Goal: Task Accomplishment & Management: Complete application form

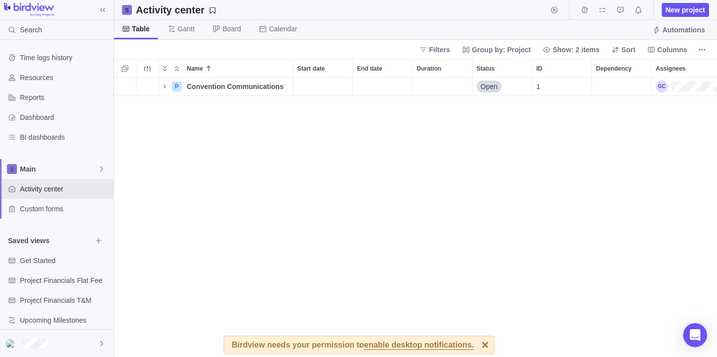
click at [483, 345] on div at bounding box center [484, 344] width 17 height 17
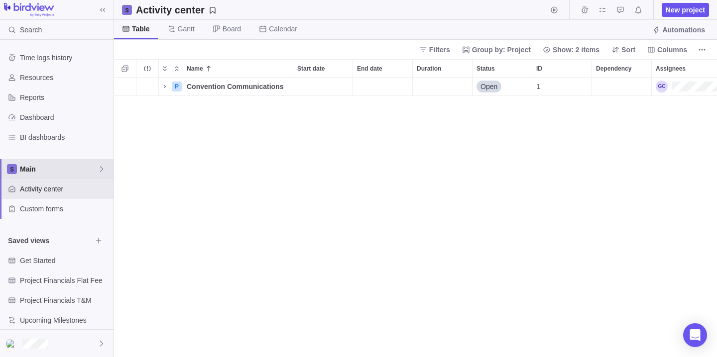
click at [59, 167] on span "Main" at bounding box center [59, 169] width 78 height 10
click at [52, 212] on span "New space" at bounding box center [46, 211] width 36 height 10
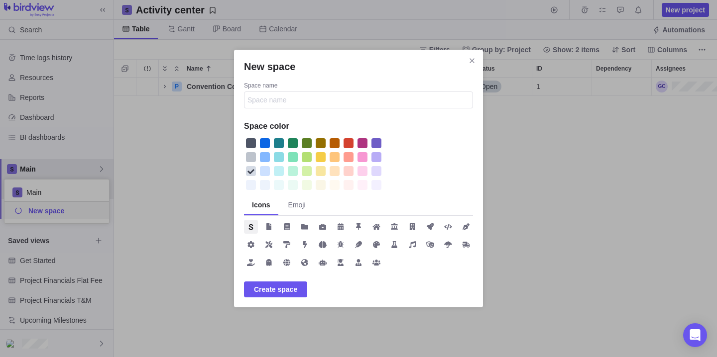
click at [359, 157] on div "New space" at bounding box center [362, 157] width 10 height 10
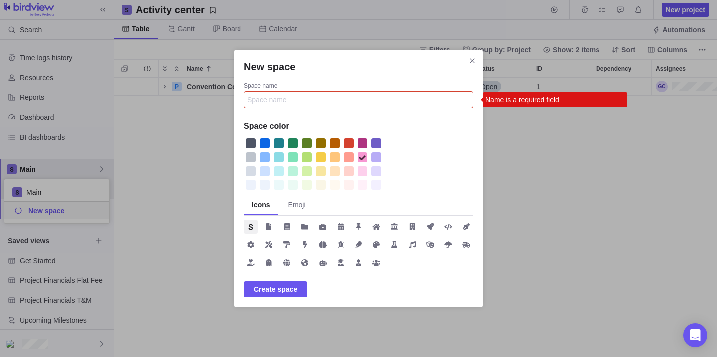
click at [309, 101] on input "Space name" at bounding box center [358, 100] width 229 height 17
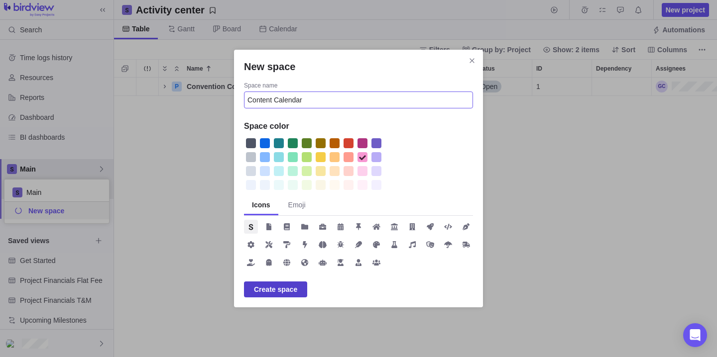
type input "Content Calendar"
click at [272, 292] on span "Create space" at bounding box center [275, 290] width 43 height 12
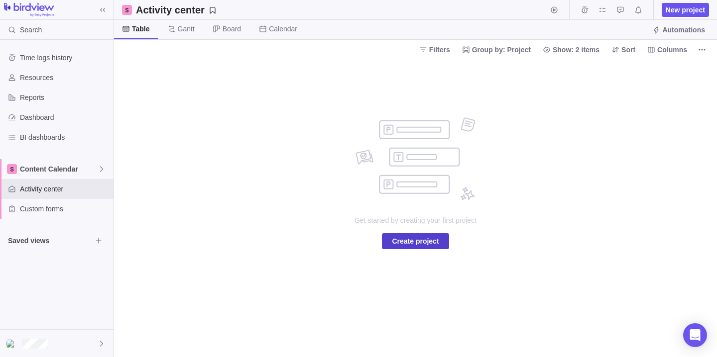
click at [417, 237] on span "Create project" at bounding box center [415, 241] width 47 height 12
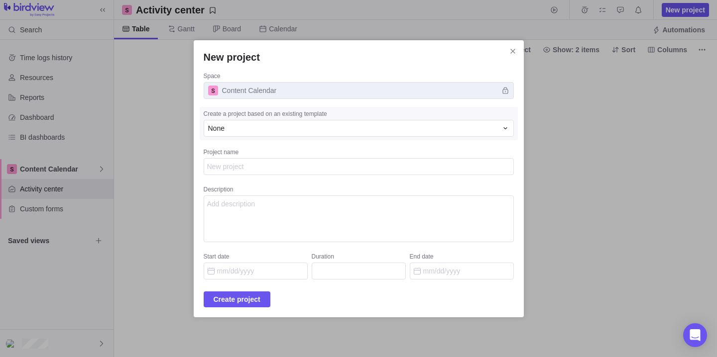
type textarea "x"
click at [330, 127] on div "None" at bounding box center [352, 128] width 289 height 10
click at [229, 164] on textarea "Project name" at bounding box center [359, 166] width 310 height 17
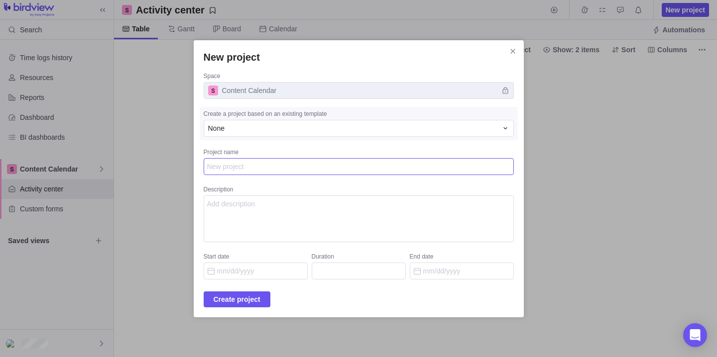
type textarea "C"
type textarea "x"
type textarea "Co"
type textarea "x"
type textarea "Con"
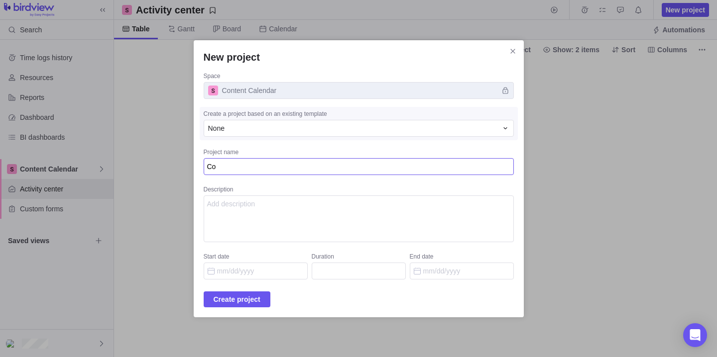
type textarea "x"
type textarea "Cont"
type textarea "x"
type textarea "[PERSON_NAME]"
type textarea "x"
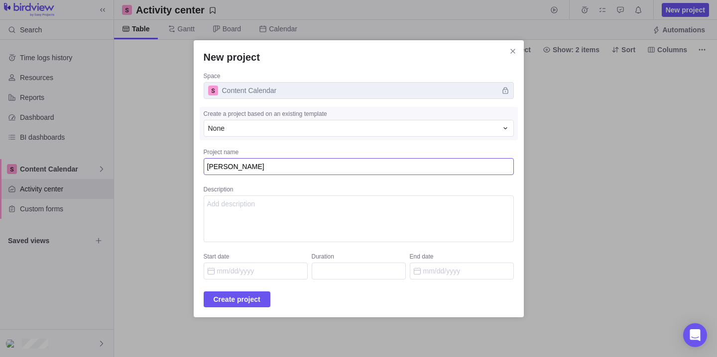
type textarea "Conten"
type textarea "x"
type textarea "Content"
type textarea "x"
type textarea "Content"
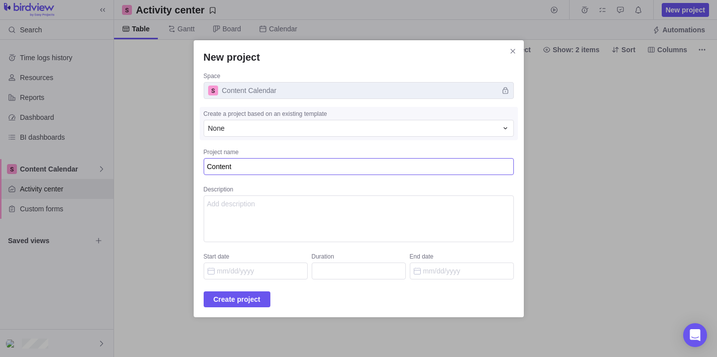
type textarea "x"
type textarea "Content C"
type textarea "x"
type textarea "Content Ca"
type textarea "x"
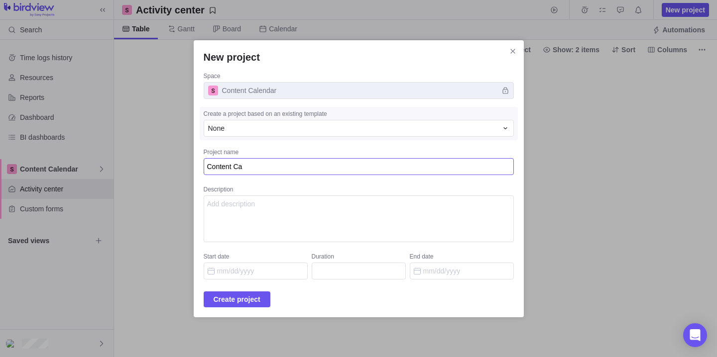
type textarea "Content Cal"
type textarea "x"
type textarea "Content Cale"
type textarea "x"
type textarea "Content Calen"
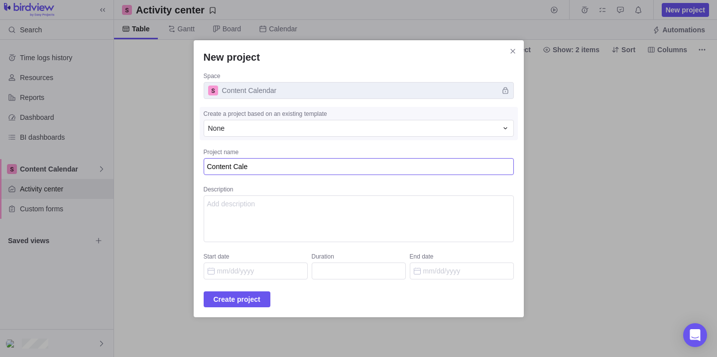
type textarea "x"
type textarea "Content Calend"
type textarea "x"
type textarea "Content Calenda"
type textarea "x"
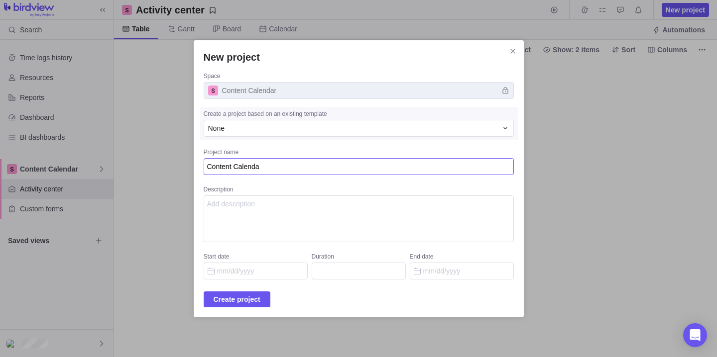
type textarea "Content Calendar"
type textarea "x"
type textarea "Content Calendar"
click at [510, 49] on icon "Close" at bounding box center [512, 51] width 4 height 4
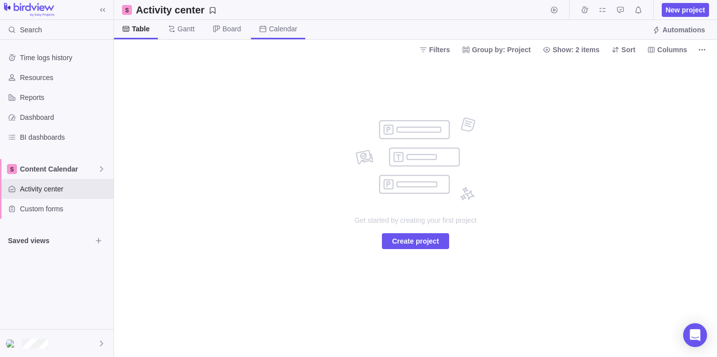
click at [279, 30] on span "Calendar" at bounding box center [283, 29] width 28 height 10
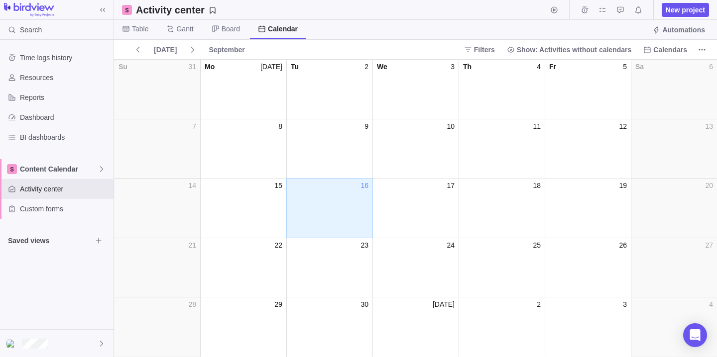
click at [323, 188] on div "16" at bounding box center [330, 186] width 86 height 10
click at [692, 12] on span "New project" at bounding box center [685, 10] width 39 height 10
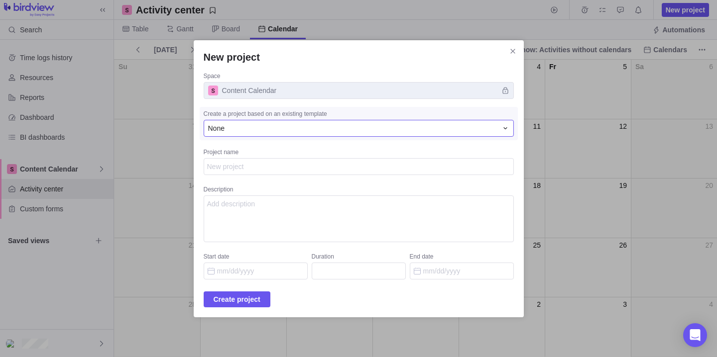
click at [404, 124] on div "None" at bounding box center [352, 128] width 289 height 10
click at [295, 167] on textarea "Project name" at bounding box center [359, 166] width 310 height 17
type textarea "x"
type textarea "S"
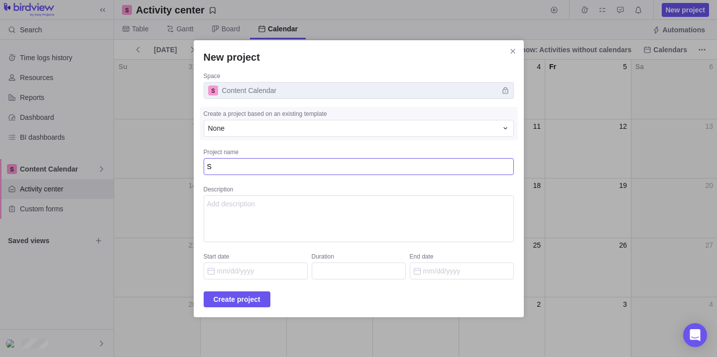
type textarea "x"
type textarea "Se"
type textarea "x"
type textarea "See"
type textarea "x"
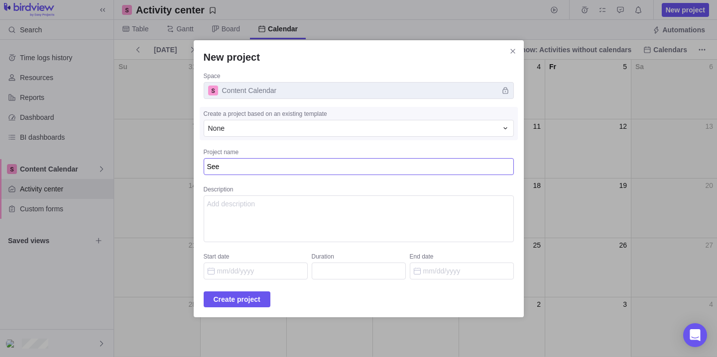
type textarea "Seed"
type textarea "x"
type textarea "Seed"
type textarea "x"
type textarea "Seed R"
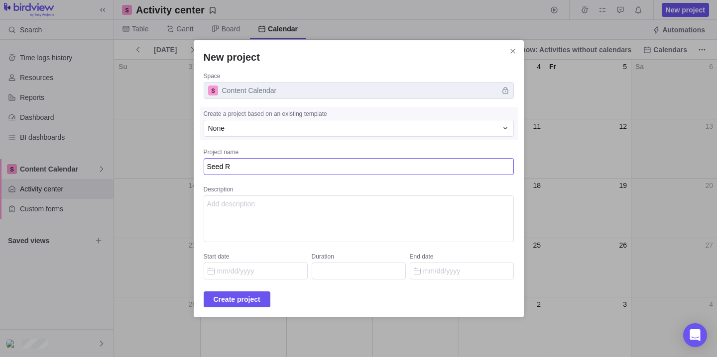
type textarea "x"
type textarea "Seed Re"
type textarea "x"
type textarea "Seed Reg"
type textarea "x"
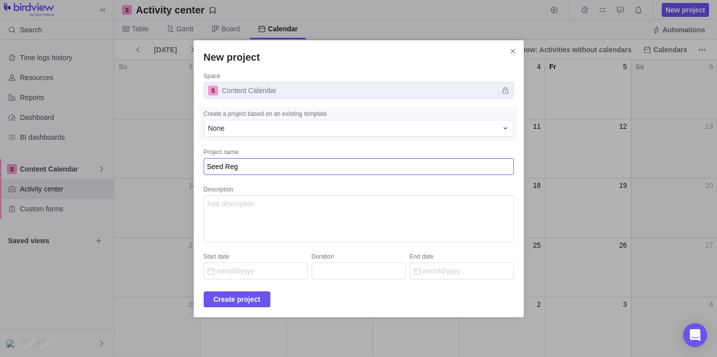
type textarea "Seed Regu"
type textarea "x"
type textarea "Seed Regul"
type textarea "x"
type textarea "Seed Regula"
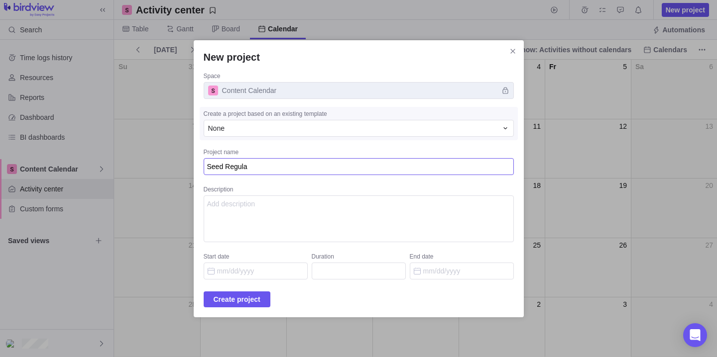
type textarea "x"
type textarea "Seed Regular"
type textarea "x"
type textarea "Seed Regulari"
type textarea "x"
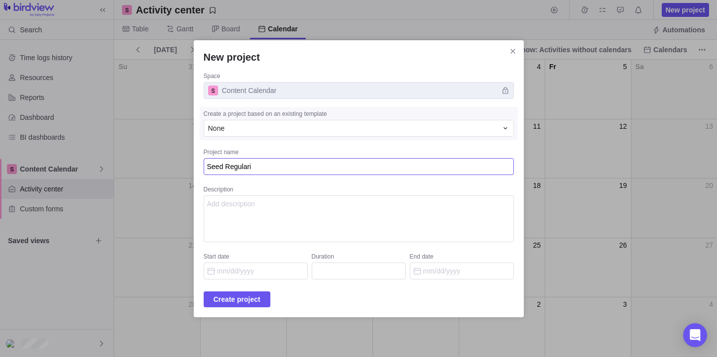
type textarea "Seed Regulariz"
type textarea "x"
type textarea "Seed Regulariza"
type textarea "x"
type textarea "Seed Regularizati"
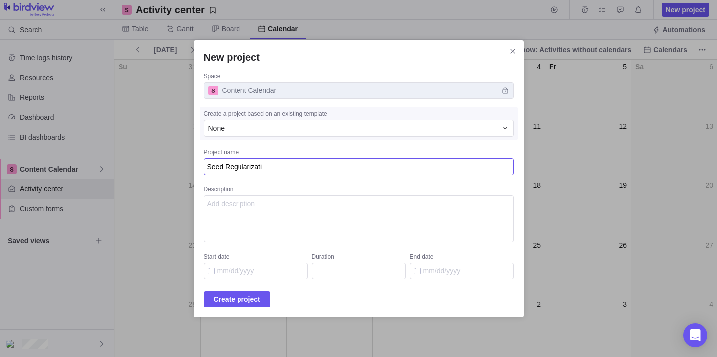
type textarea "x"
type textarea "Seed Regularizatio"
type textarea "x"
type textarea "Seed Regularization"
type textarea "x"
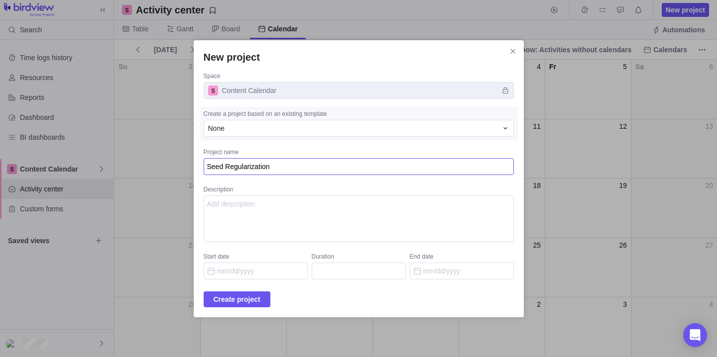
type textarea "Seed Regularization"
type textarea "x"
type textarea "Seed Regularization C"
type textarea "x"
type textarea "Seed Regularization Ca"
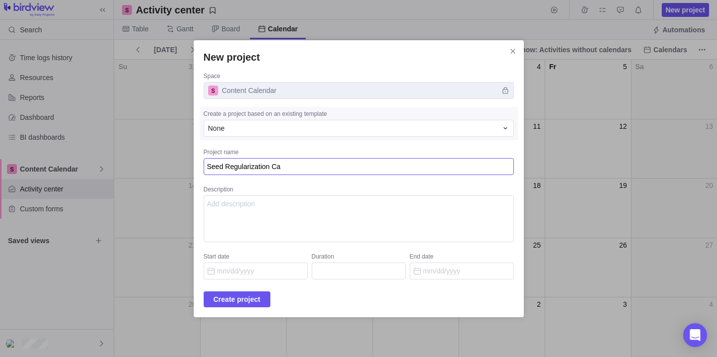
type textarea "x"
type textarea "Seed Regularization Cam"
type textarea "x"
type textarea "Seed Regularization Camp"
type textarea "x"
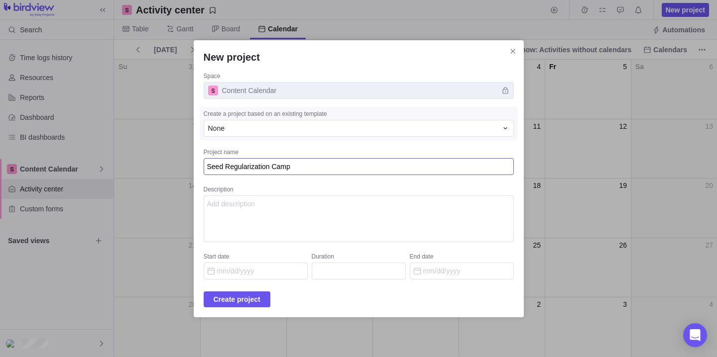
type textarea "Seed Regularization [PERSON_NAME]"
type textarea "x"
type textarea "Seed Regularization Campai"
type textarea "x"
type textarea "Seed Regularization Campaig"
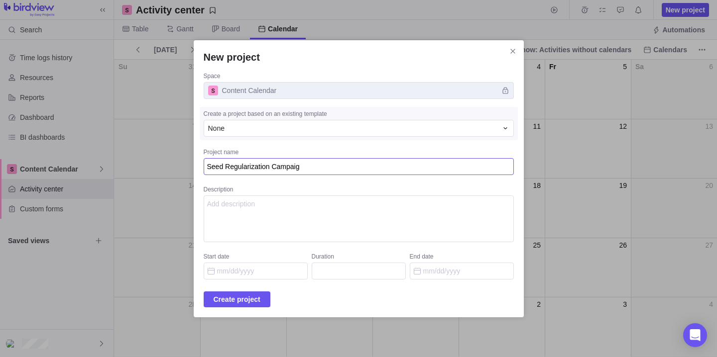
type textarea "x"
type textarea "Seed Regularization Campaign"
click at [429, 275] on input "End date" at bounding box center [462, 271] width 104 height 17
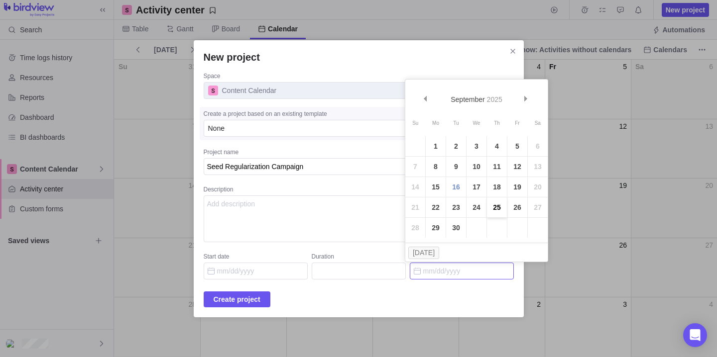
click at [497, 203] on link "25" at bounding box center [497, 208] width 20 height 20
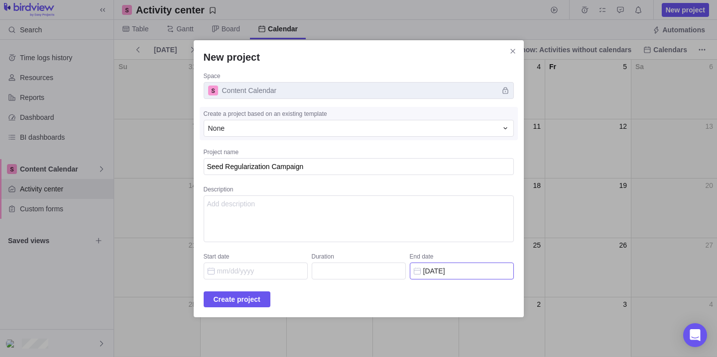
click at [445, 270] on input "[DATE]" at bounding box center [462, 271] width 104 height 17
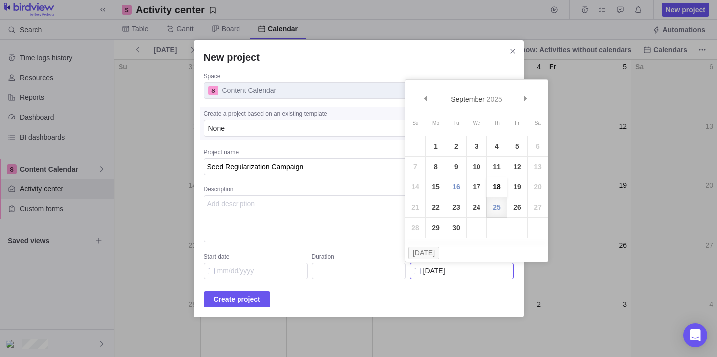
click at [501, 193] on link "18" at bounding box center [497, 187] width 20 height 20
type input "[DATE]"
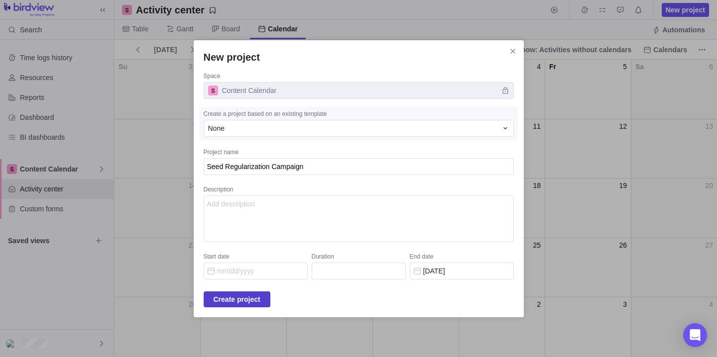
click at [243, 298] on span "Create project" at bounding box center [237, 300] width 47 height 12
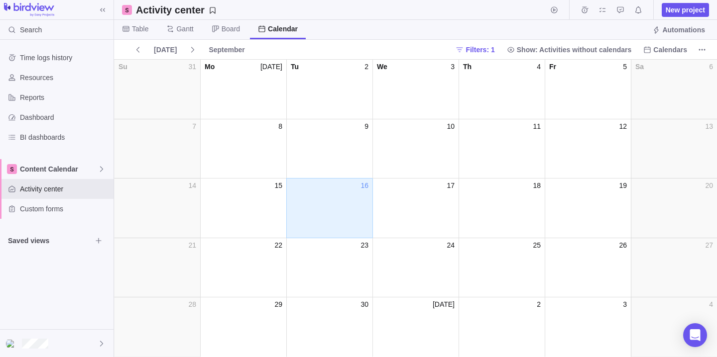
click at [501, 205] on div "day_18" at bounding box center [501, 213] width 86 height 45
click at [532, 195] on div "day_18" at bounding box center [501, 213] width 86 height 45
click at [185, 27] on span "Gantt" at bounding box center [184, 29] width 17 height 10
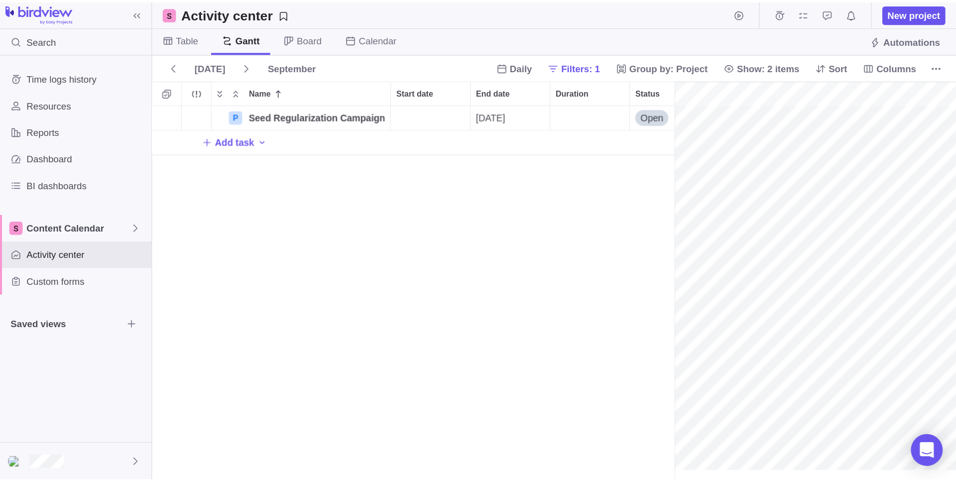
scroll to position [0, 83]
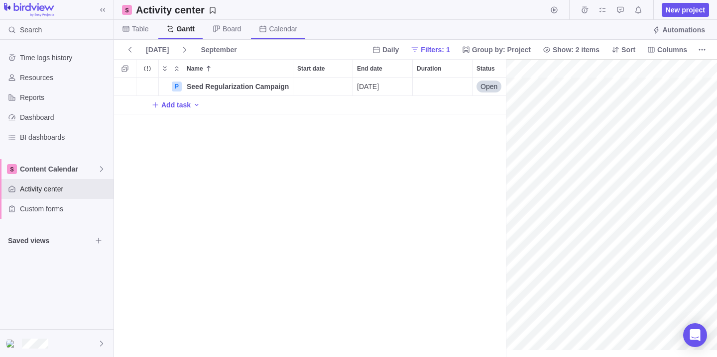
click at [265, 27] on icon at bounding box center [263, 29] width 8 height 8
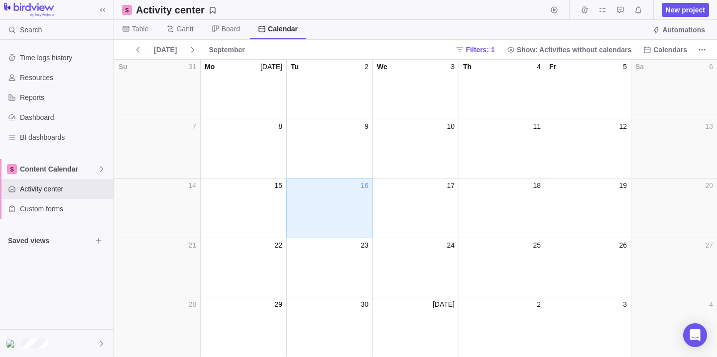
click at [519, 224] on div "day_18" at bounding box center [501, 213] width 86 height 45
click at [517, 219] on div "day_18" at bounding box center [501, 213] width 86 height 45
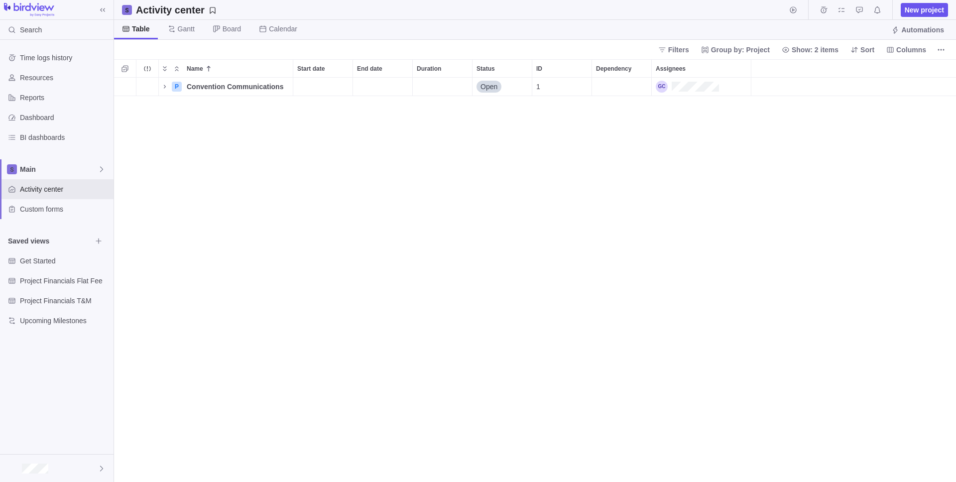
scroll to position [397, 834]
